Goal: Task Accomplishment & Management: Manage account settings

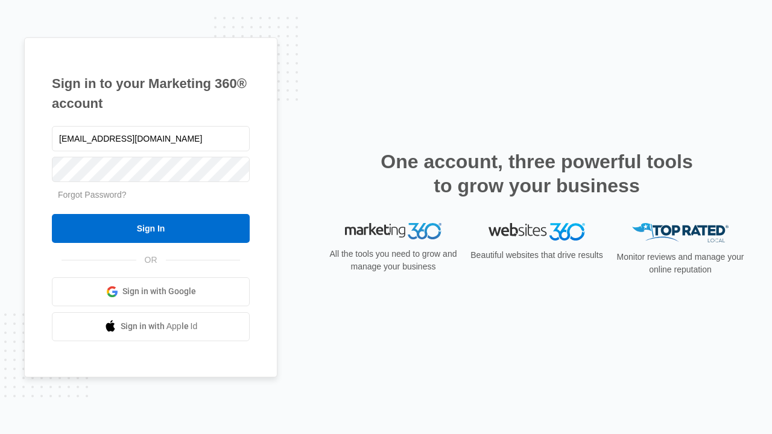
type input "[EMAIL_ADDRESS][DOMAIN_NAME]"
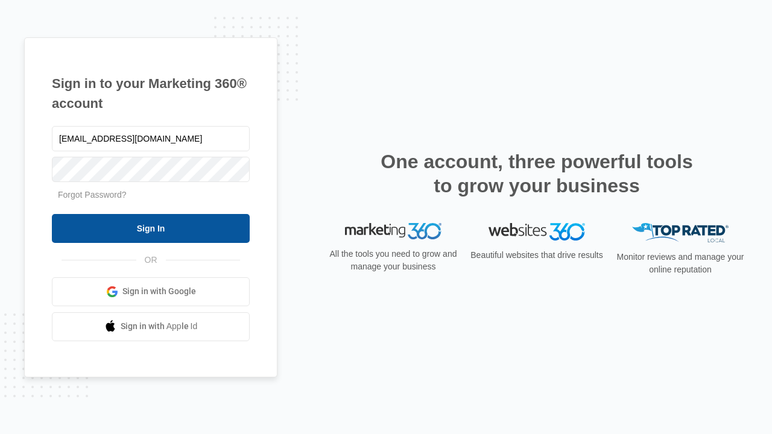
click at [151, 228] on input "Sign In" at bounding box center [151, 228] width 198 height 29
